Goal: Task Accomplishment & Management: Manage account settings

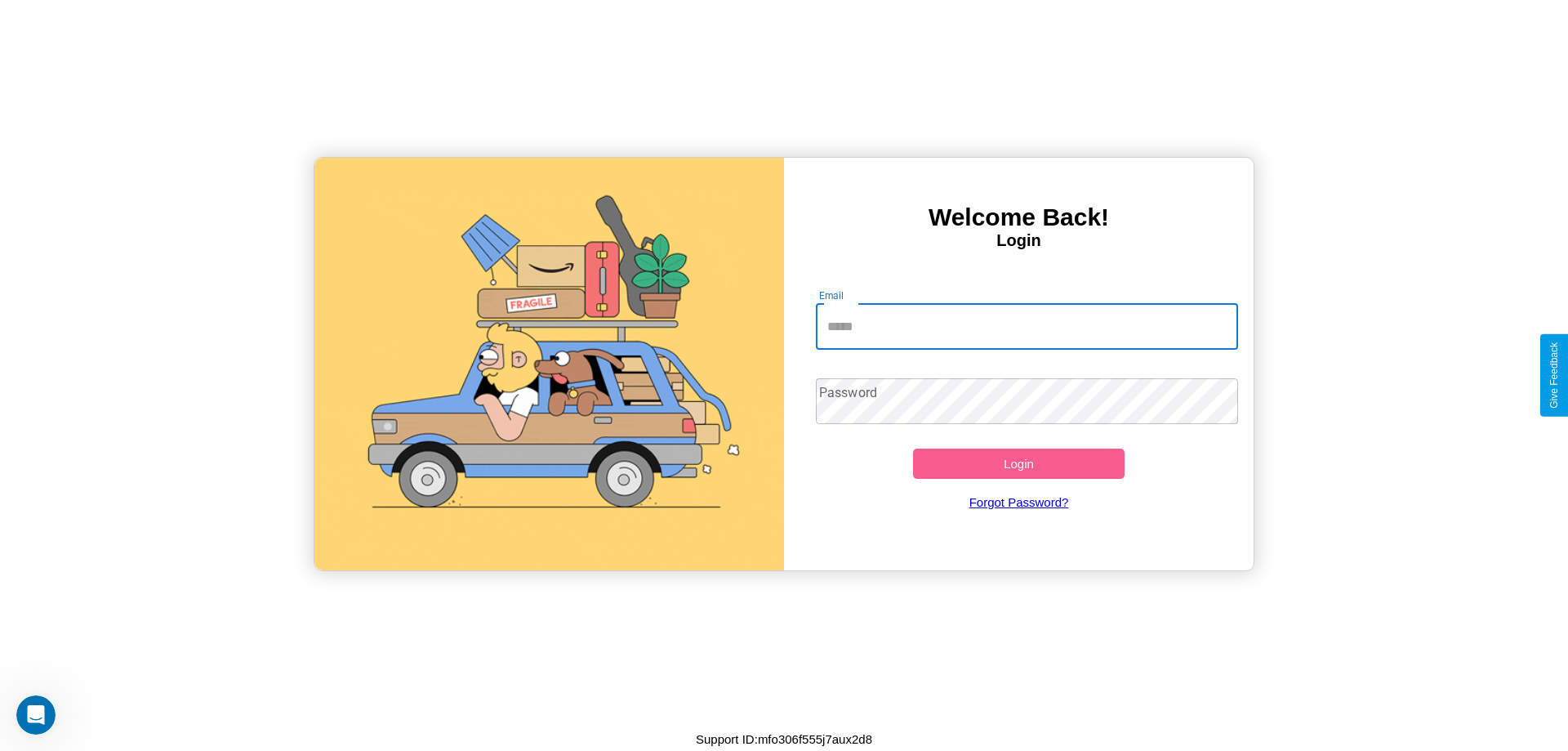
click at [1026, 326] on input "Email" at bounding box center [1027, 326] width 423 height 46
type input "**********"
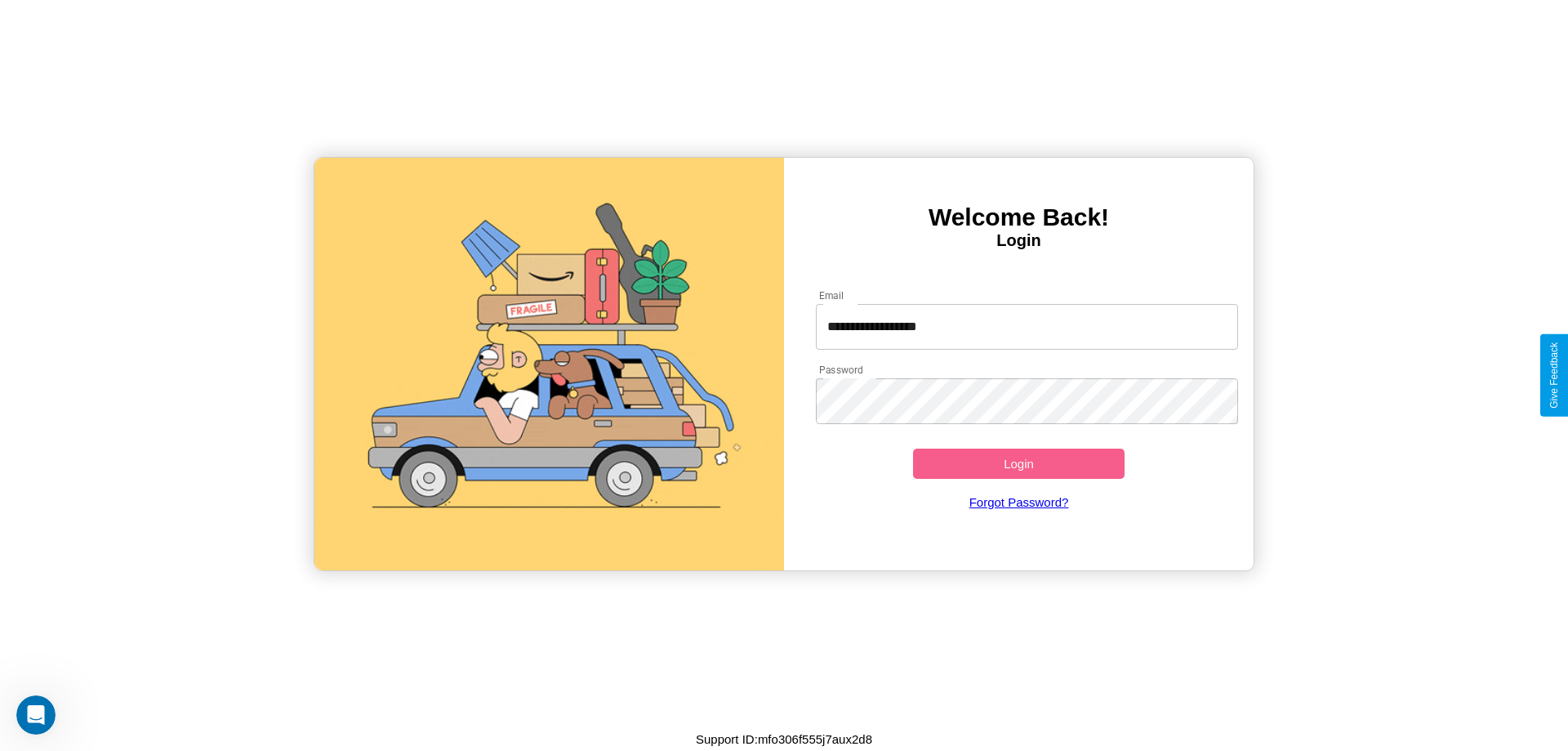
click at [1018, 463] on button "Login" at bounding box center [1018, 463] width 212 height 30
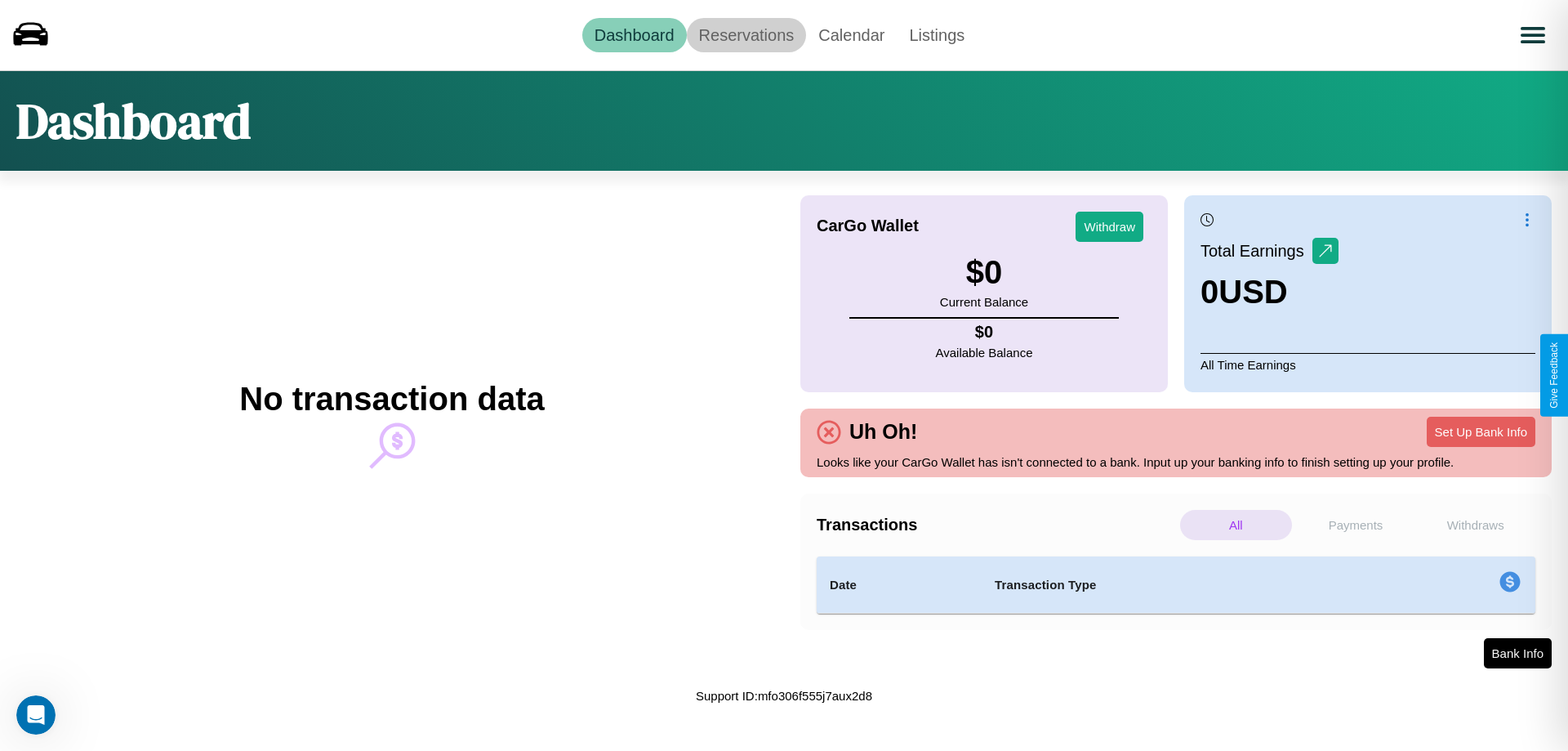
click at [746, 34] on link "Reservations" at bounding box center [746, 35] width 120 height 34
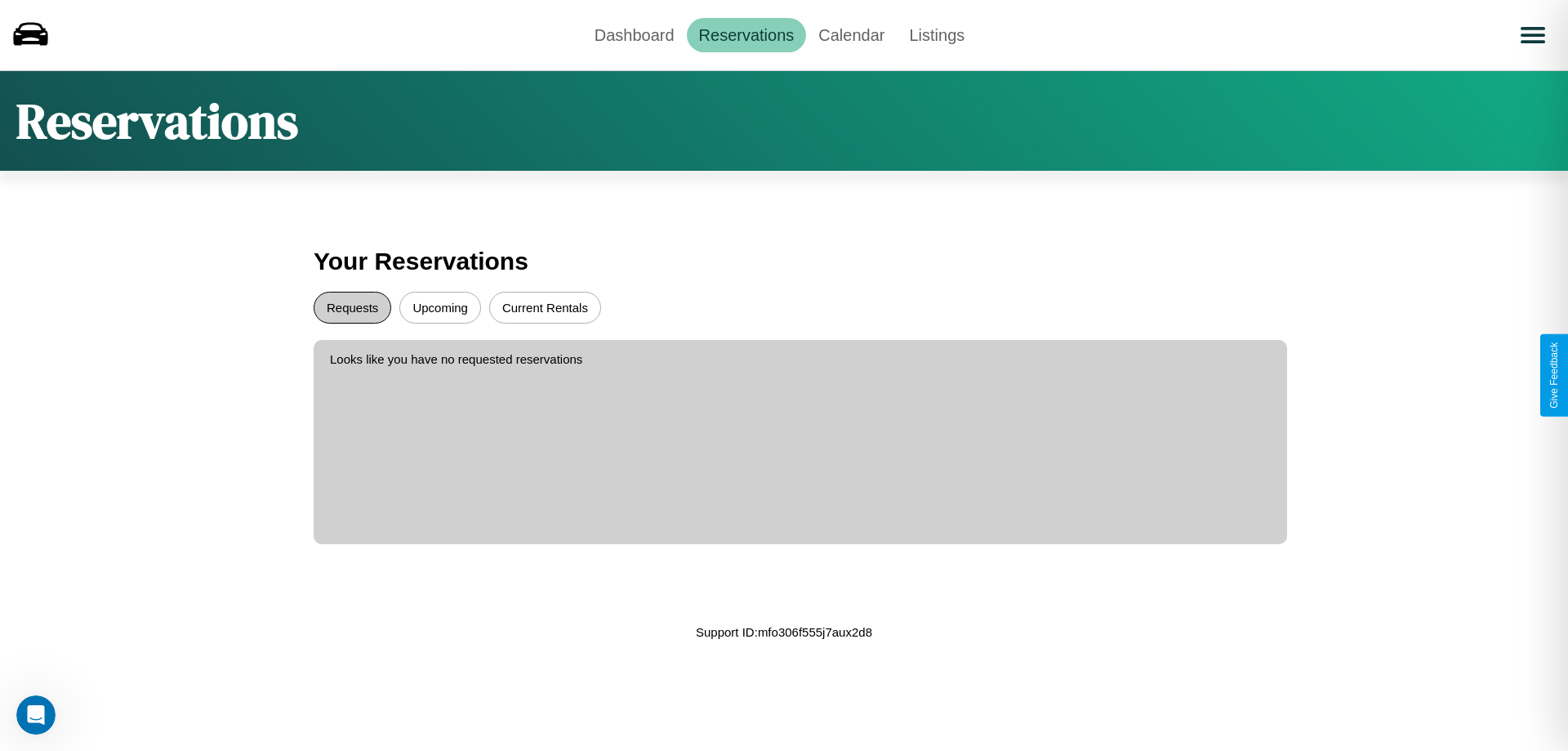
click at [352, 307] on button "Requests" at bounding box center [352, 307] width 78 height 32
click at [544, 307] on button "Current Rentals" at bounding box center [545, 307] width 112 height 32
